Goal: Task Accomplishment & Management: Use online tool/utility

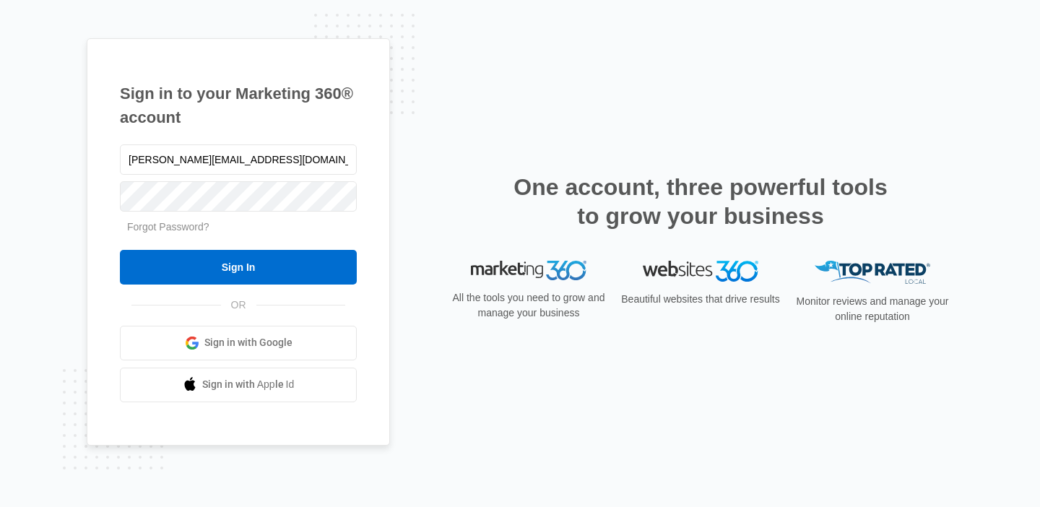
type input "[PERSON_NAME][EMAIL_ADDRESS][DOMAIN_NAME]"
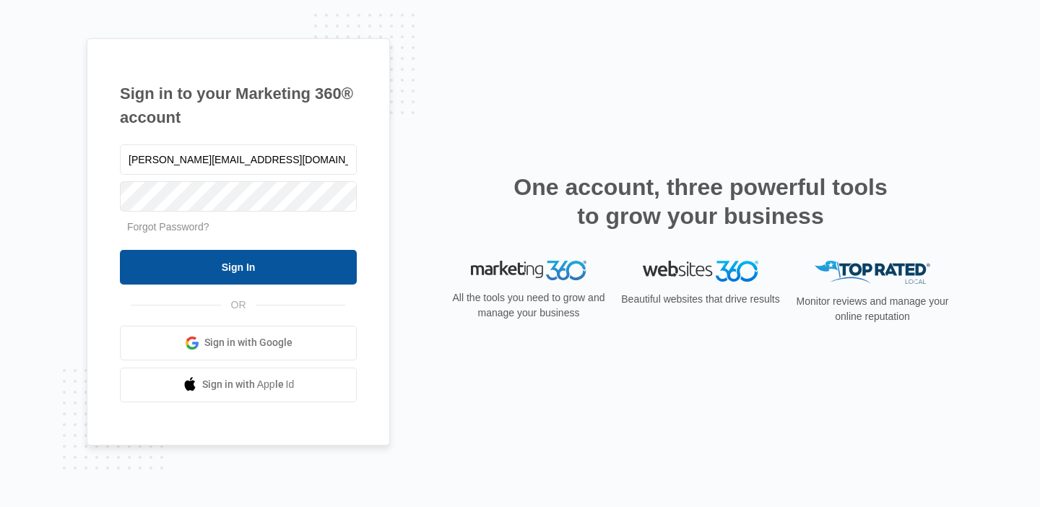
click at [291, 266] on input "Sign In" at bounding box center [238, 267] width 237 height 35
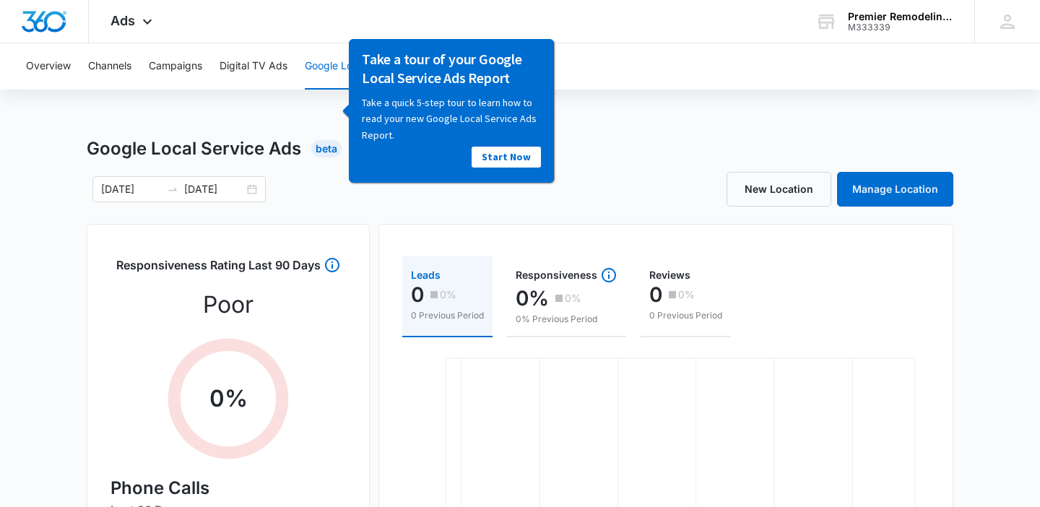
click at [623, 132] on div "Overview Channels Campaigns Digital TV Ads Google Local Service Ads Settings Go…" at bounding box center [520, 465] width 1040 height 844
click at [502, 161] on link "Start Now" at bounding box center [506, 156] width 69 height 21
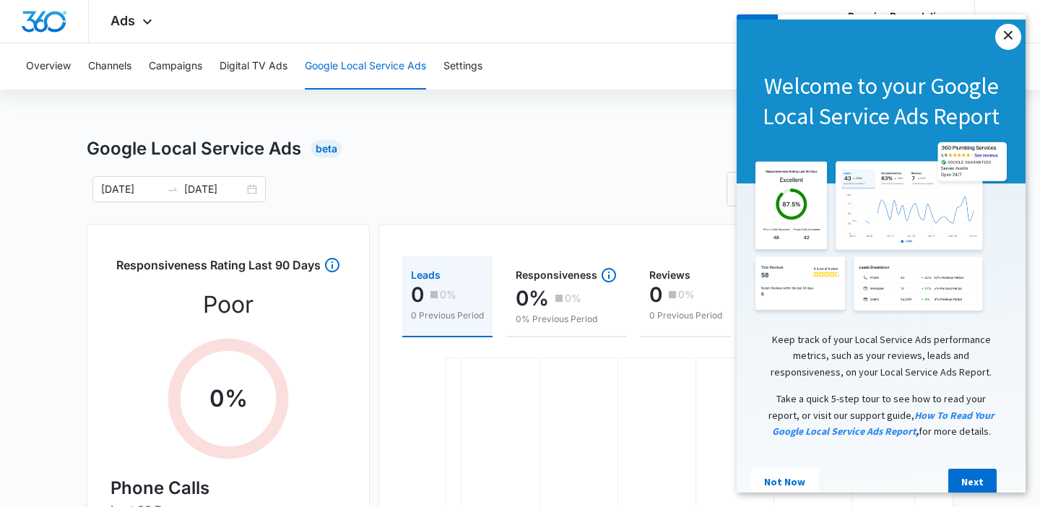
click at [1013, 38] on link "×" at bounding box center [1008, 37] width 26 height 26
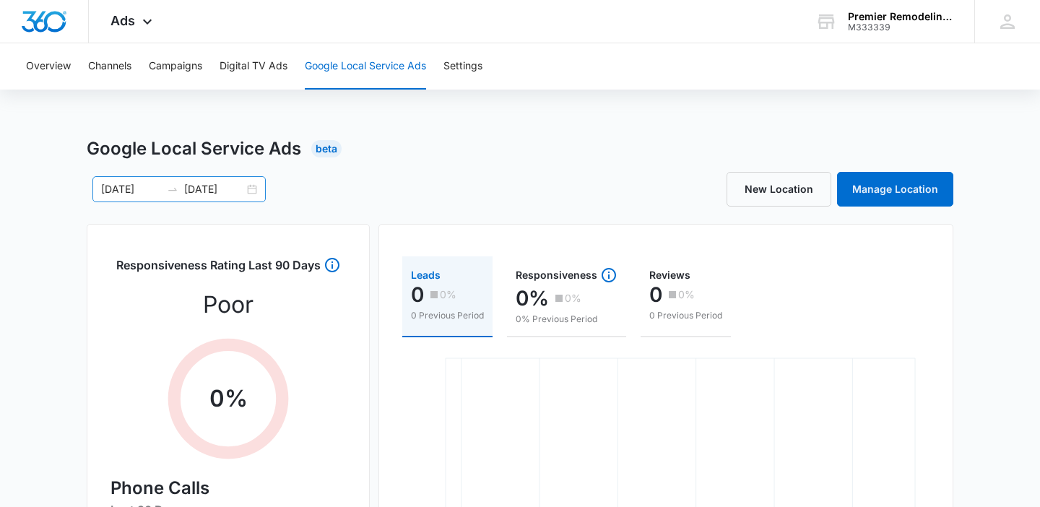
click at [251, 188] on div "[DATE] [DATE]" at bounding box center [178, 189] width 173 height 26
click at [396, 183] on div "[DATE] [DATE] [DATE] Su Mo Tu We Th Fr Sa 31 1 2 3 4 5 6 7 8 9 10 11 12 13 14 1…" at bounding box center [303, 189] width 433 height 26
